Goal: Task Accomplishment & Management: Manage account settings

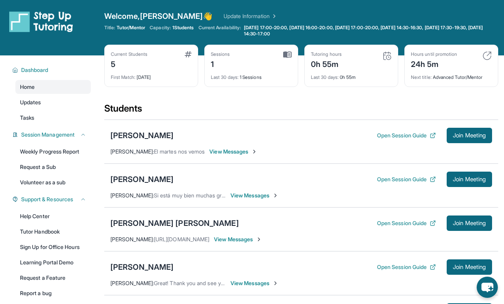
click at [214, 64] on div "1" at bounding box center [220, 63] width 19 height 12
click at [249, 77] on div "Last 30 days : 1 Sessions" at bounding box center [251, 75] width 81 height 11
click at [286, 53] on img at bounding box center [287, 54] width 8 height 7
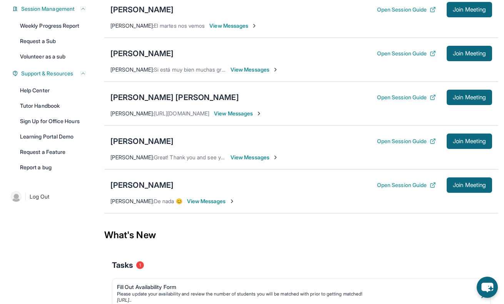
scroll to position [179, 0]
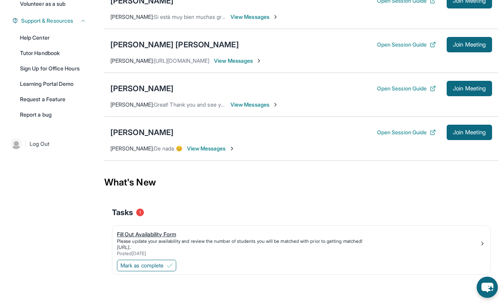
click at [147, 234] on div "Fill Out Availability Form" at bounding box center [298, 234] width 362 height 8
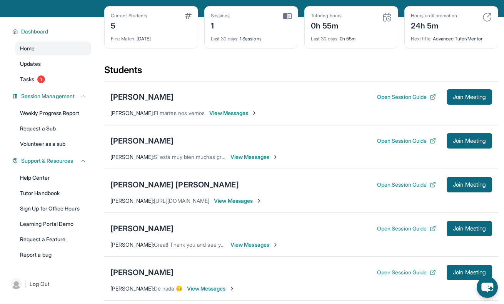
scroll to position [37, 0]
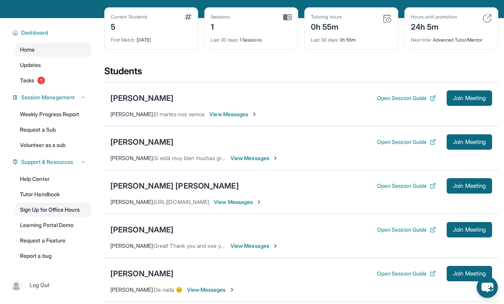
click at [45, 208] on link "Sign Up for Office Hours" at bounding box center [52, 210] width 75 height 14
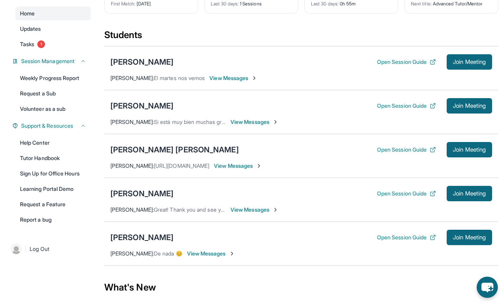
scroll to position [75, 0]
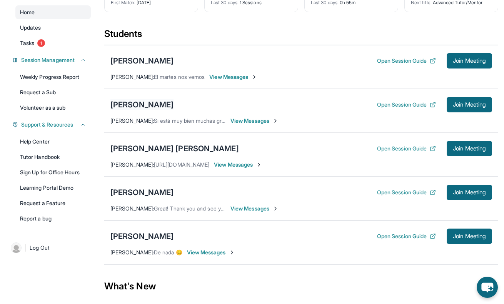
click at [132, 107] on div "[PERSON_NAME]" at bounding box center [141, 104] width 63 height 11
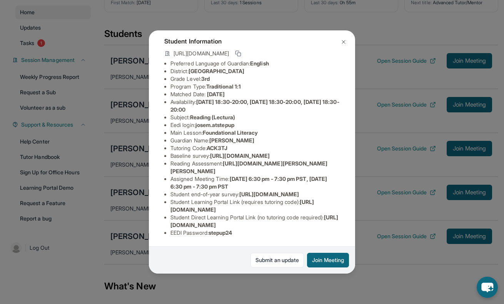
scroll to position [102, 0]
click at [342, 43] on img at bounding box center [344, 42] width 6 height 6
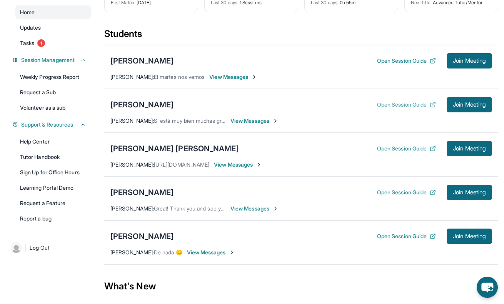
click at [415, 102] on button "Open Session Guide" at bounding box center [406, 105] width 59 height 8
click at [399, 195] on button "Open Session Guide" at bounding box center [406, 193] width 59 height 8
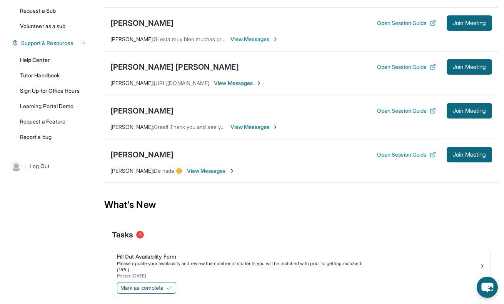
scroll to position [179, 0]
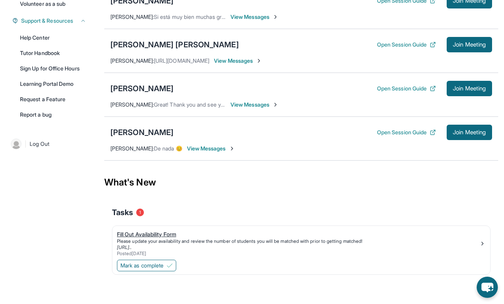
click at [154, 236] on div "Fill Out Availability Form" at bounding box center [298, 234] width 362 height 8
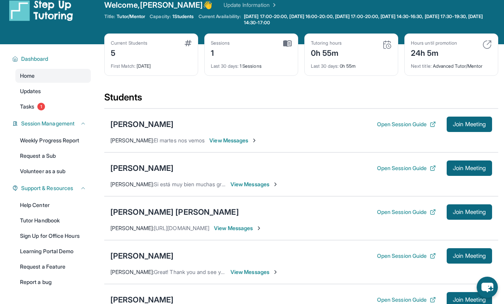
scroll to position [0, 0]
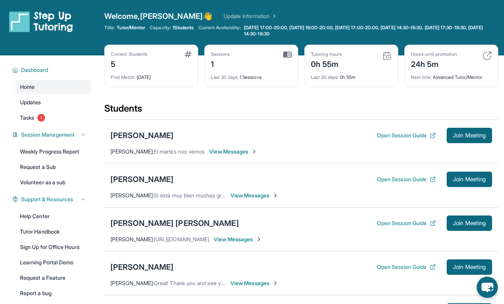
scroll to position [179, 0]
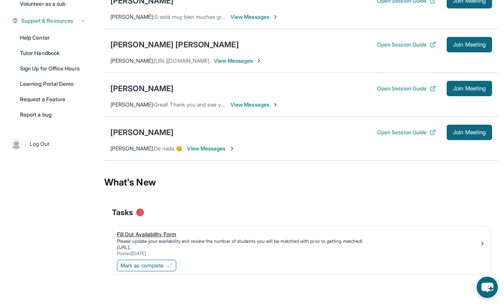
click at [141, 232] on div "Fill Out Availability Form" at bounding box center [298, 234] width 362 height 8
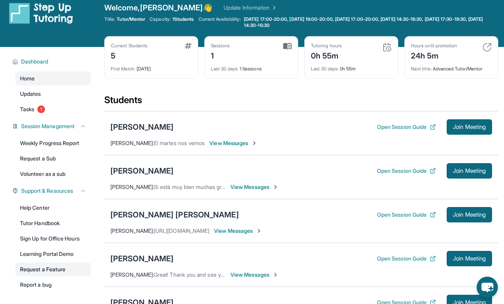
scroll to position [0, 0]
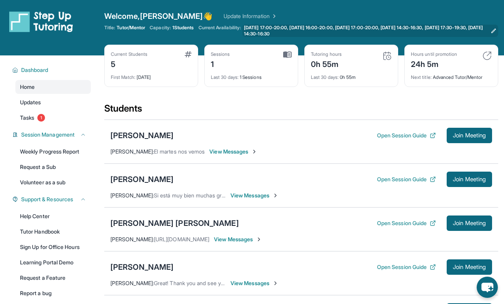
click at [494, 31] on icon at bounding box center [494, 31] width 6 height 6
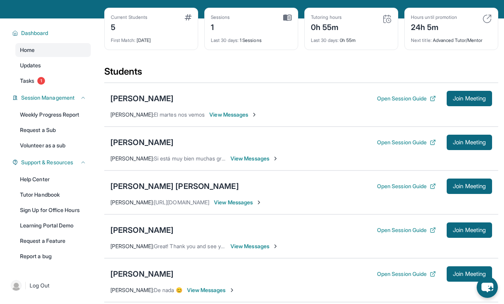
scroll to position [65, 0]
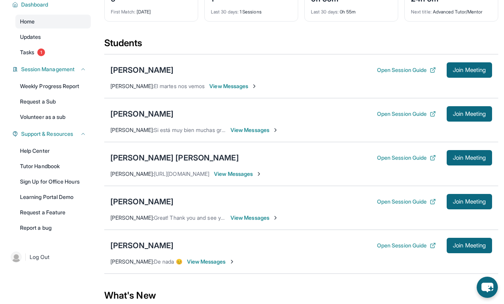
click at [220, 262] on span "View Messages" at bounding box center [211, 262] width 48 height 8
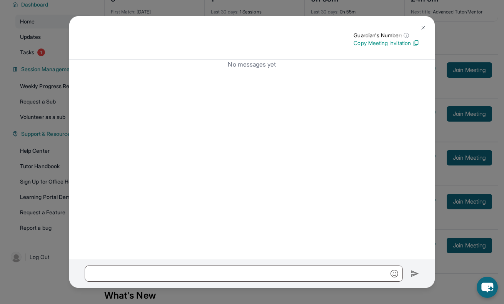
click at [421, 27] on img at bounding box center [423, 28] width 6 height 6
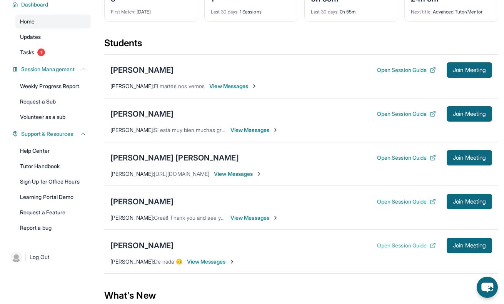
click at [402, 249] on button "Open Session Guide" at bounding box center [406, 246] width 59 height 8
